Goal: Task Accomplishment & Management: Manage account settings

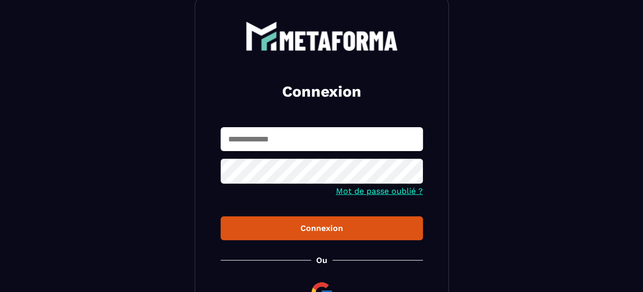
scroll to position [61, 0]
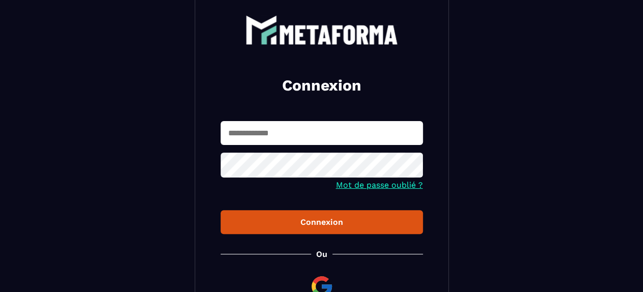
type input "**********"
click at [298, 224] on div "Connexion" at bounding box center [322, 222] width 186 height 10
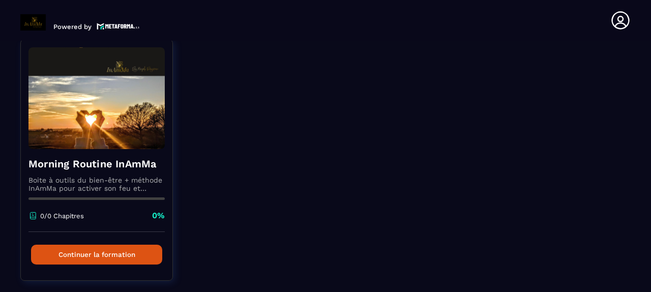
scroll to position [85, 0]
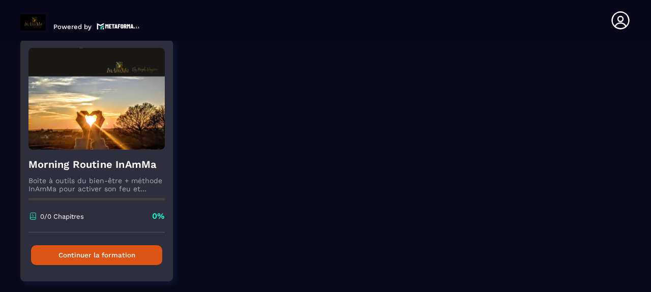
click at [95, 121] on img at bounding box center [96, 99] width 136 height 102
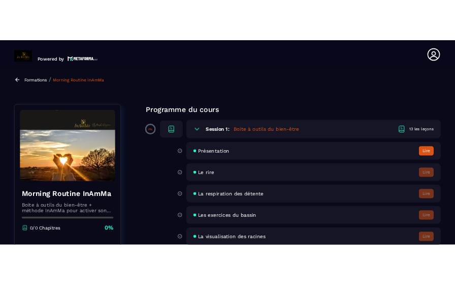
scroll to position [0, 0]
